Goal: Navigation & Orientation: Understand site structure

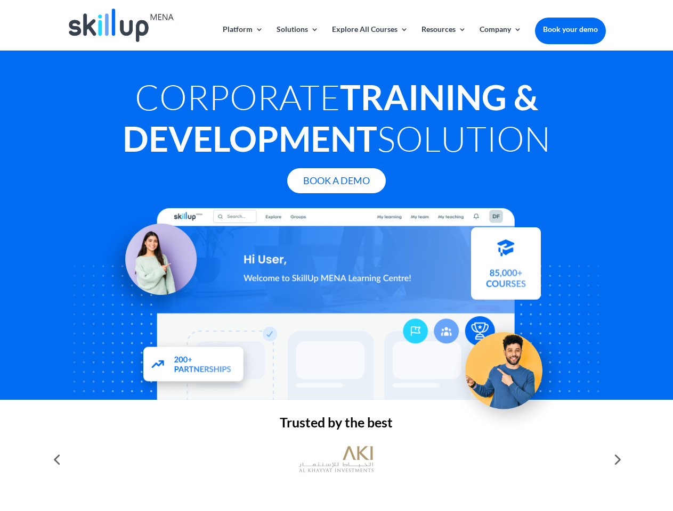
click at [336, 256] on div at bounding box center [336, 304] width 538 height 192
click at [297, 38] on link "Solutions" at bounding box center [297, 38] width 42 height 25
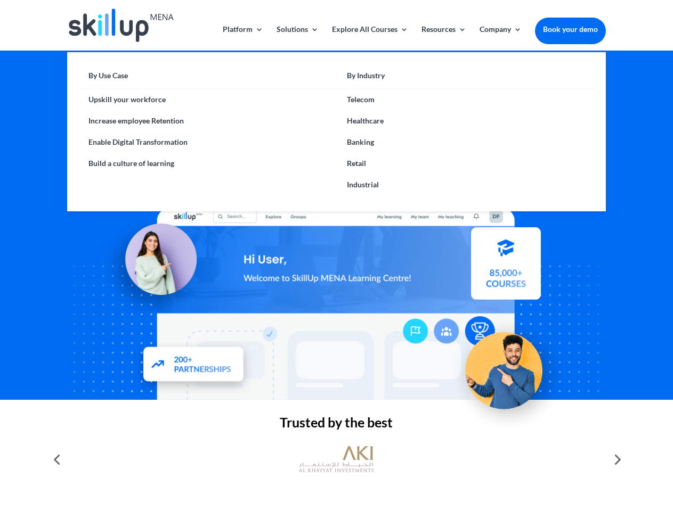
click at [369, 38] on link "Explore All Courses" at bounding box center [370, 38] width 76 height 25
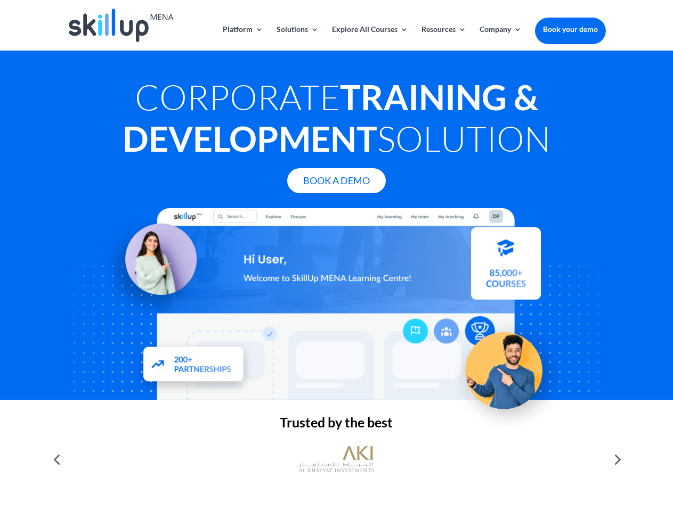
click at [443, 38] on link "Resources" at bounding box center [443, 38] width 45 height 25
click at [500, 38] on link "Company" at bounding box center [500, 38] width 42 height 25
click at [336, 460] on img at bounding box center [336, 459] width 75 height 37
